Goal: Check status

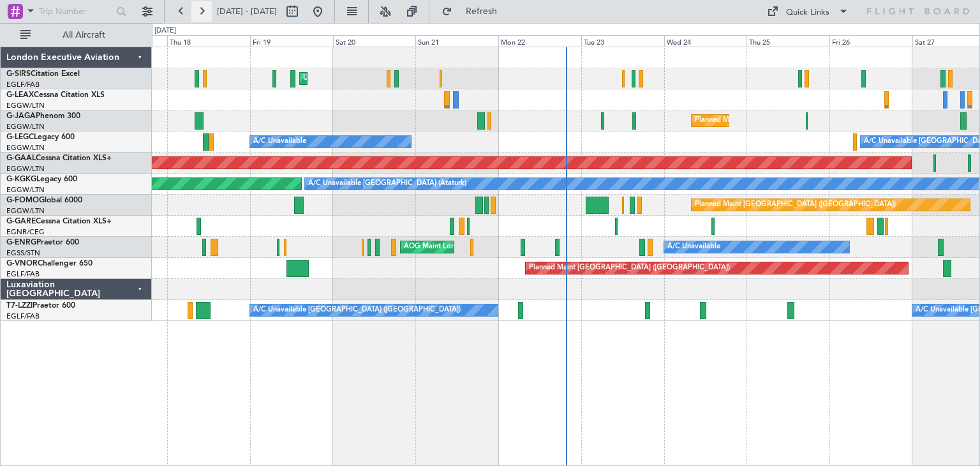
click at [207, 13] on button at bounding box center [201, 11] width 20 height 20
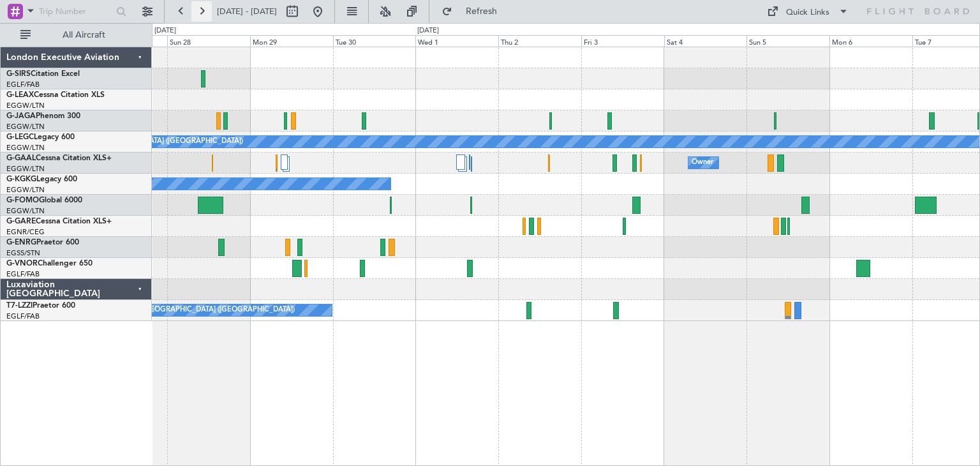
click at [201, 14] on button at bounding box center [201, 11] width 20 height 20
